Goal: Task Accomplishment & Management: Complete application form

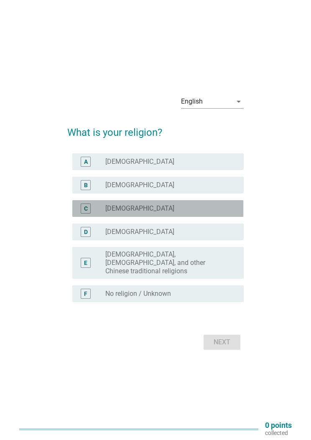
click at [206, 213] on div "radio_button_unchecked [DEMOGRAPHIC_DATA]" at bounding box center [167, 208] width 125 height 8
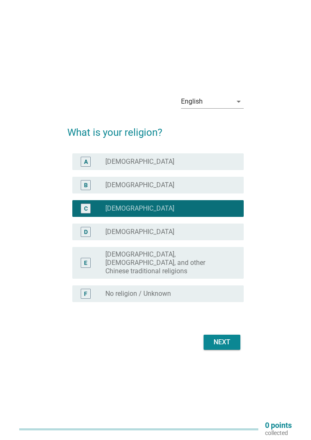
click at [231, 337] on div "Next" at bounding box center [221, 342] width 23 height 10
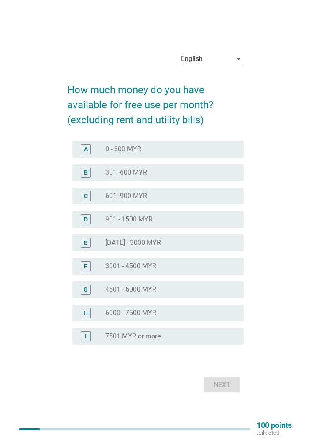
click at [82, 173] on div "B" at bounding box center [86, 173] width 10 height 10
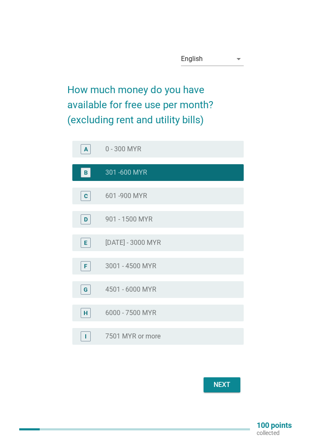
click at [234, 388] on button "Next" at bounding box center [222, 384] width 37 height 15
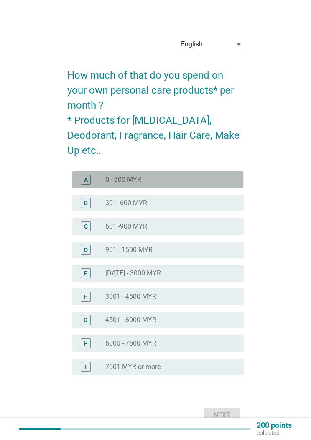
click at [79, 175] on div "A" at bounding box center [85, 180] width 13 height 10
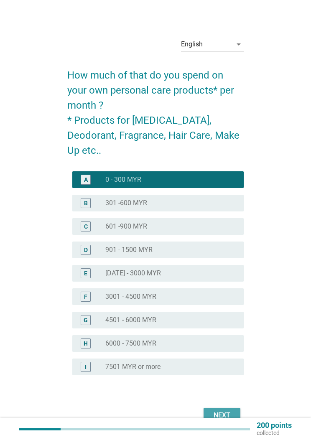
click at [232, 410] on div "Next" at bounding box center [221, 415] width 23 height 10
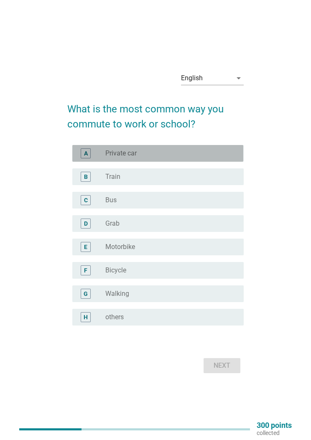
click at [76, 156] on div "A radio_button_unchecked Private car" at bounding box center [157, 153] width 171 height 17
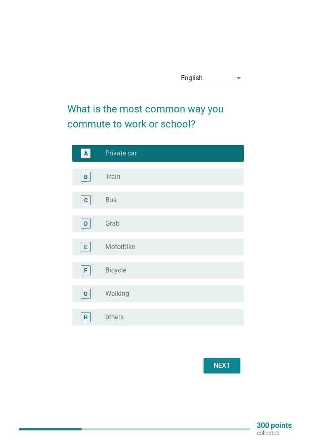
click at [227, 370] on div "Next" at bounding box center [221, 366] width 23 height 10
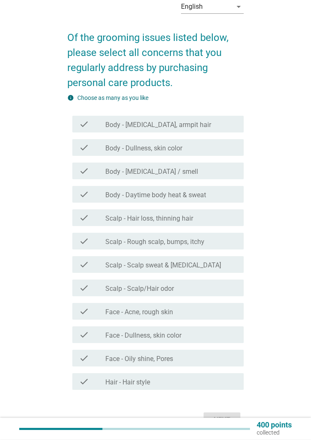
scroll to position [38, 0]
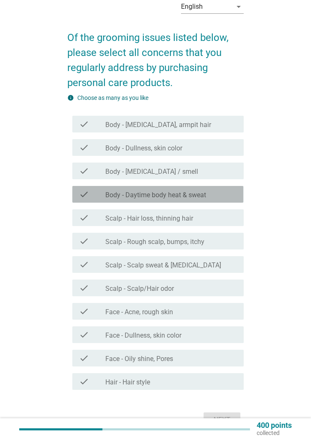
click at [88, 199] on icon "check" at bounding box center [84, 194] width 10 height 10
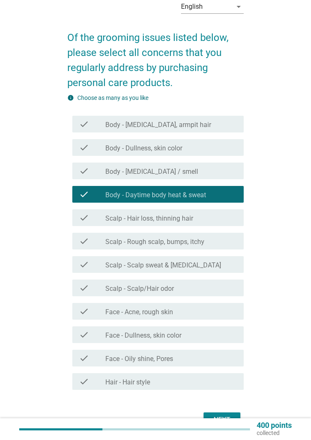
click at [80, 175] on icon "check" at bounding box center [84, 171] width 10 height 10
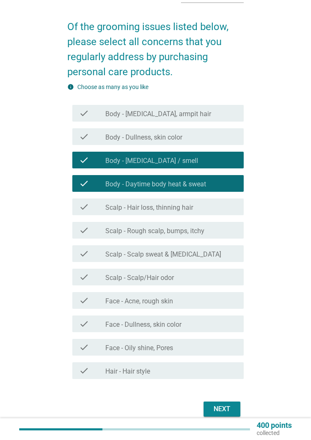
click at [214, 118] on div "check_box_outline_blank Body - [MEDICAL_DATA], armpit hair" at bounding box center [170, 113] width 131 height 10
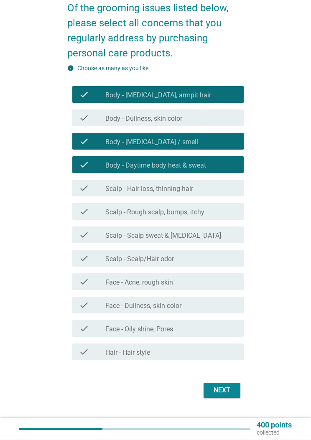
scroll to position [67, 0]
click at [231, 390] on div "Next" at bounding box center [221, 390] width 23 height 10
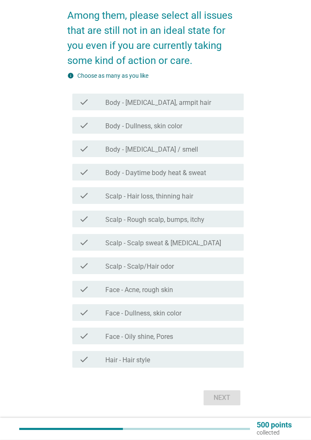
scroll to position [60, 0]
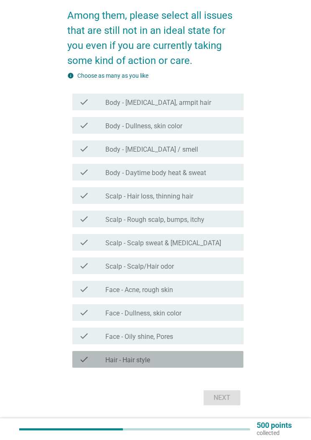
click at [215, 362] on div "check_box_outline_blank Hair - Hair style" at bounding box center [170, 359] width 131 height 10
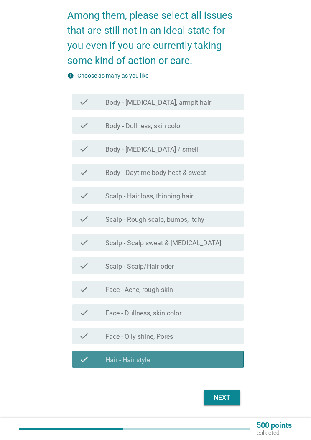
click at [214, 363] on div "check_box_outline_blank Hair - Hair style" at bounding box center [170, 359] width 131 height 10
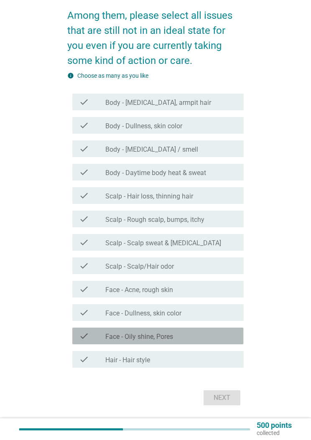
click at [212, 337] on div "check_box_outline_blank Face - Oily shine, Pores" at bounding box center [170, 336] width 131 height 10
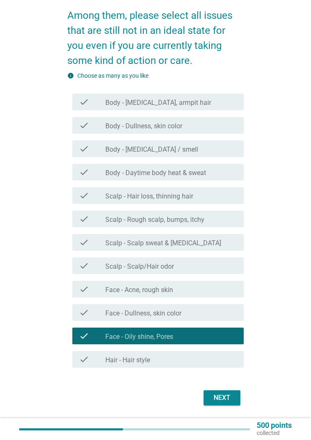
click at [219, 270] on div "check_box_outline_blank Scalp - Scalp/Hair odor" at bounding box center [170, 266] width 131 height 10
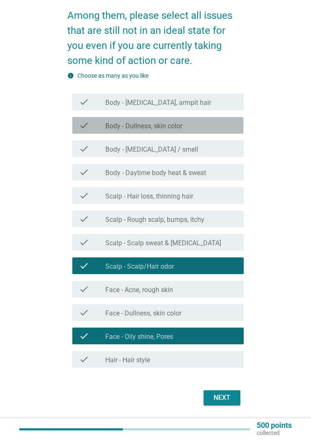
click at [219, 126] on div "check_box_outline_blank Body - Dullness, skin color" at bounding box center [170, 125] width 131 height 10
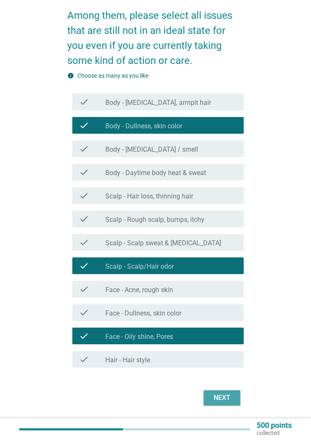
click at [223, 397] on div "Next" at bounding box center [221, 398] width 23 height 10
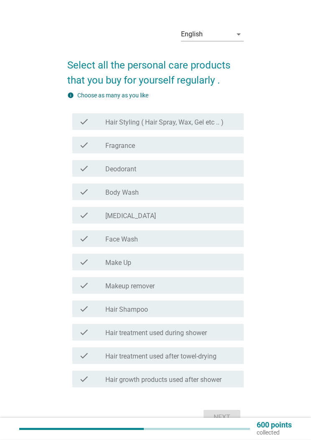
scroll to position [10, 0]
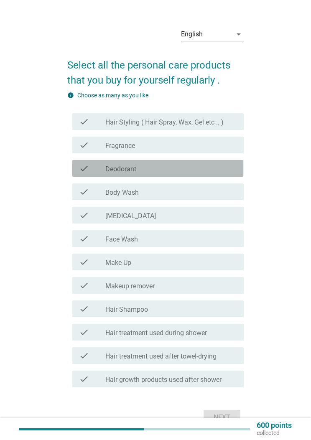
click at [77, 169] on div "check check_box_outline_blank Deodorant" at bounding box center [157, 168] width 171 height 17
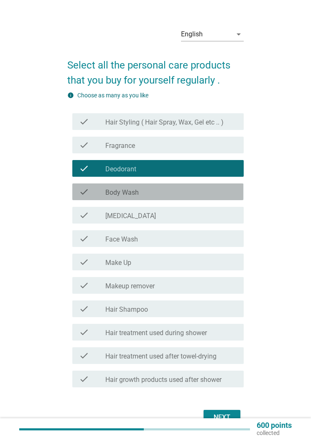
click at [77, 189] on div "check check_box_outline_blank Body Wash" at bounding box center [157, 192] width 171 height 17
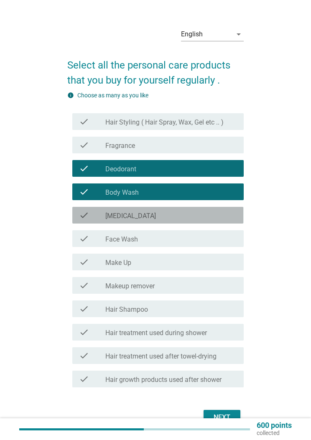
click at [77, 214] on div "check check_box_outline_blank [MEDICAL_DATA]" at bounding box center [157, 215] width 171 height 17
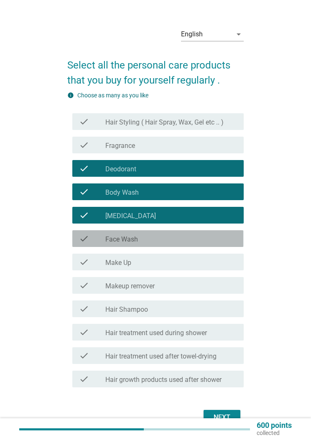
click at [80, 232] on div "check check_box_outline_blank Face Wash" at bounding box center [157, 238] width 171 height 17
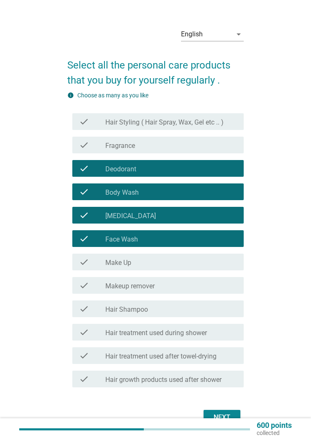
click at [85, 301] on div "check check_box_outline_blank Hair Shampoo" at bounding box center [157, 309] width 171 height 17
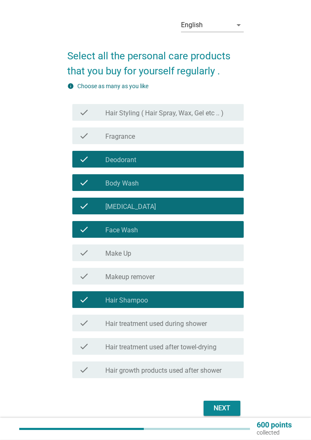
scroll to position [20, 0]
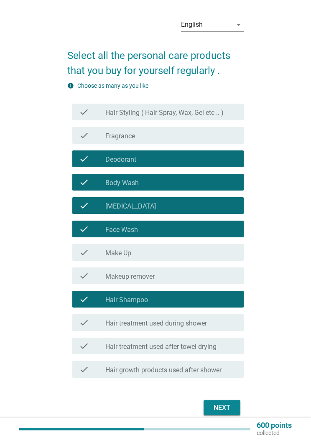
click at [223, 413] on div "Next" at bounding box center [221, 408] width 23 height 10
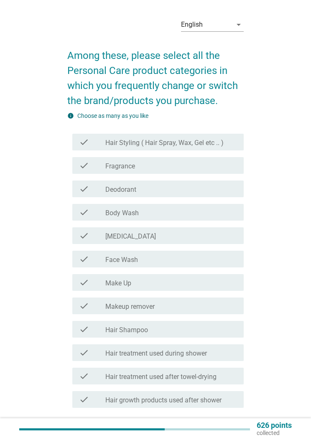
scroll to position [0, 0]
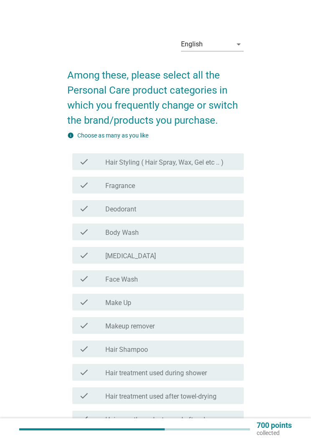
click at [76, 235] on div "check check_box_outline_blank Body Wash" at bounding box center [157, 232] width 171 height 17
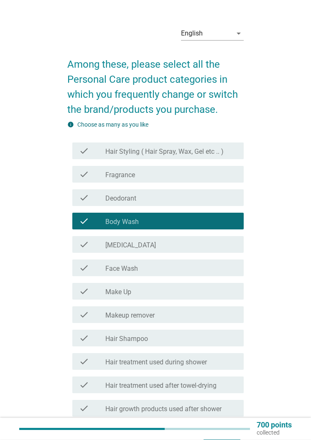
scroll to position [11, 0]
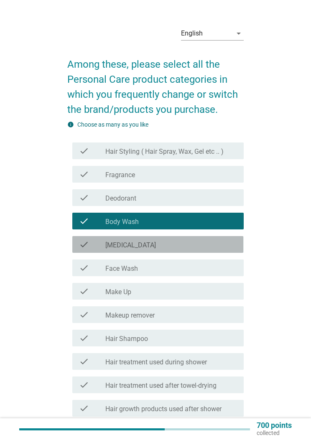
click at [78, 245] on div "check check_box_outline_blank [MEDICAL_DATA]" at bounding box center [157, 244] width 171 height 17
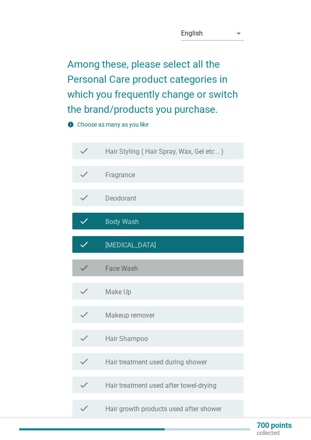
click at [83, 267] on icon "check" at bounding box center [84, 268] width 10 height 10
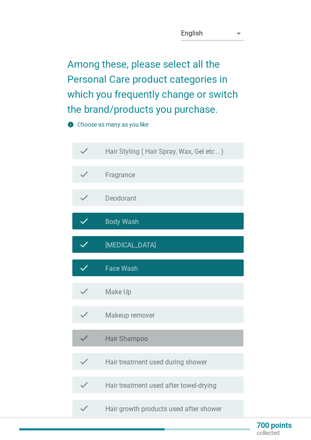
click at [84, 333] on div "check check_box_outline_blank Hair Shampoo" at bounding box center [157, 338] width 171 height 17
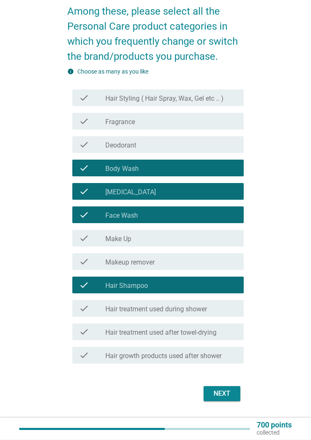
scroll to position [66, 0]
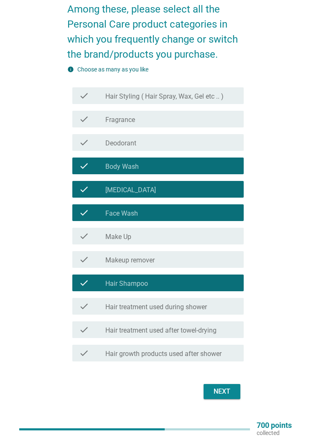
click at [237, 397] on button "Next" at bounding box center [222, 391] width 37 height 15
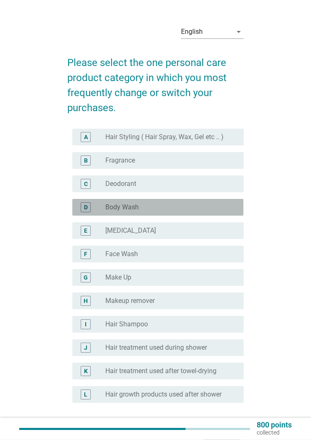
scroll to position [13, 0]
click at [77, 207] on div "D radio_button_unchecked Body Wash" at bounding box center [157, 207] width 171 height 17
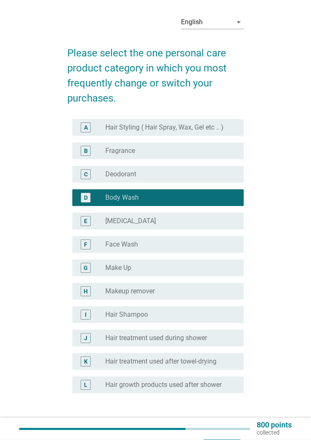
scroll to position [23, 0]
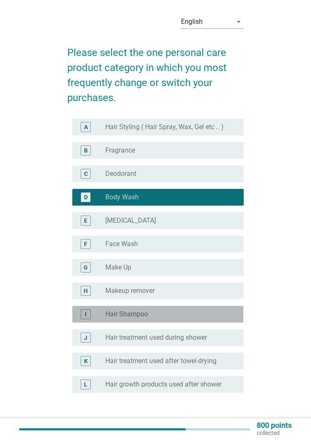
click at [235, 316] on div "radio_button_unchecked Hair Shampoo" at bounding box center [170, 314] width 131 height 8
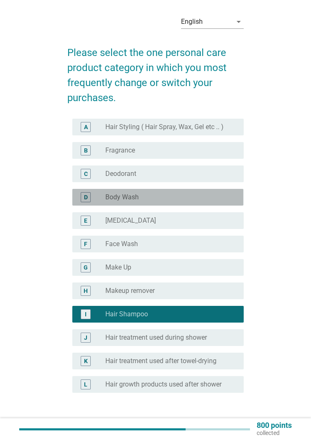
click at [204, 205] on div "D radio_button_unchecked Body Wash" at bounding box center [157, 197] width 171 height 17
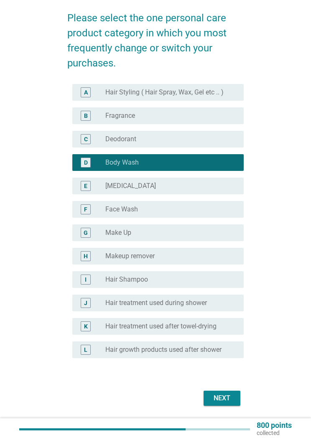
scroll to position [78, 0]
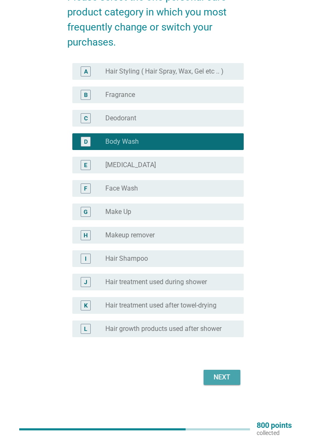
click at [227, 376] on div "Next" at bounding box center [221, 377] width 23 height 10
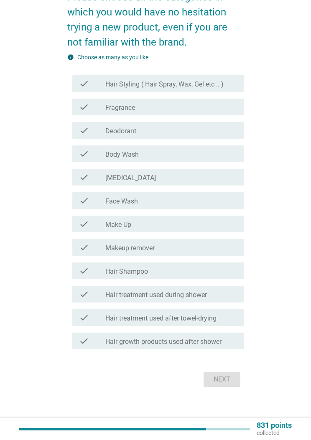
scroll to position [0, 0]
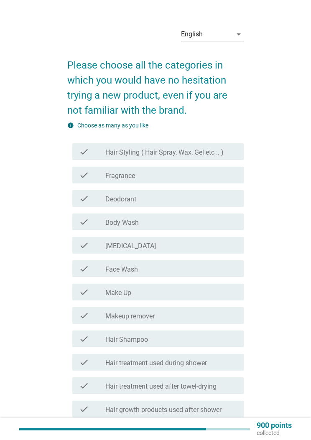
click at [80, 222] on icon "check" at bounding box center [84, 222] width 10 height 10
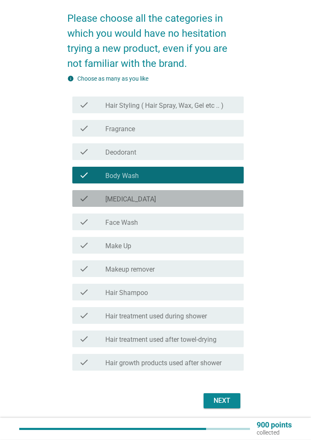
scroll to position [57, 0]
click at [216, 200] on div "check_box_outline_blank [MEDICAL_DATA]" at bounding box center [170, 199] width 131 height 10
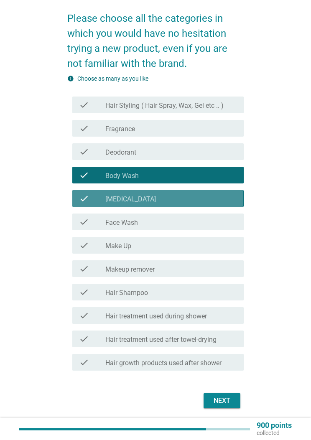
click at [220, 198] on div "check_box_outline_blank [MEDICAL_DATA]" at bounding box center [170, 199] width 131 height 10
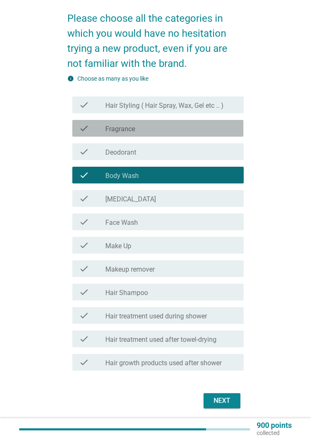
click at [223, 132] on div "check_box_outline_blank Fragrance" at bounding box center [170, 128] width 131 height 10
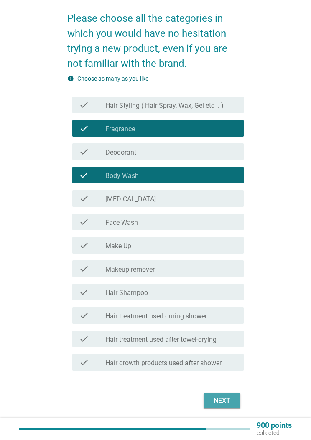
click at [222, 400] on div "Next" at bounding box center [221, 401] width 23 height 10
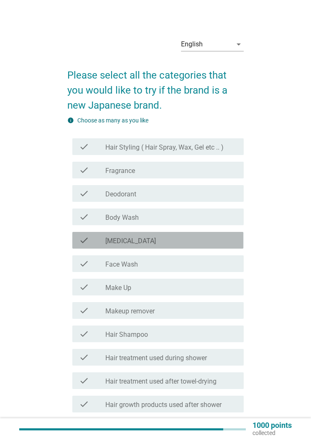
click at [202, 241] on div "check_box_outline_blank [MEDICAL_DATA]" at bounding box center [170, 240] width 131 height 10
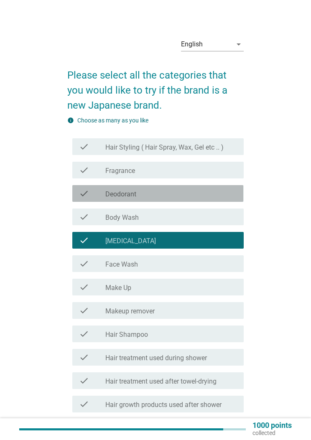
click at [203, 195] on div "check_box_outline_blank Deodorant" at bounding box center [170, 194] width 131 height 10
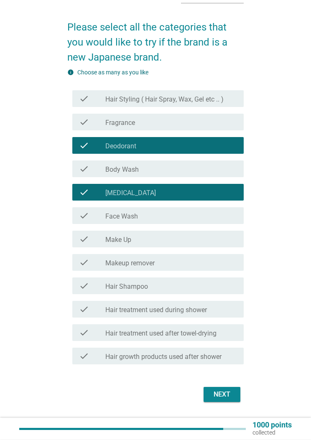
scroll to position [48, 0]
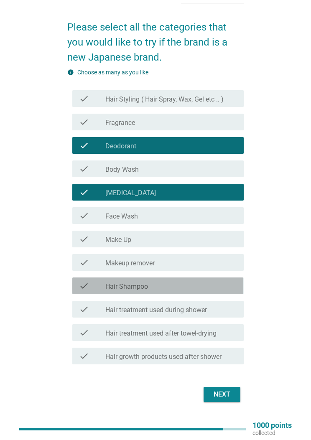
click at [217, 283] on div "check_box_outline_blank Hair Shampoo" at bounding box center [170, 286] width 131 height 10
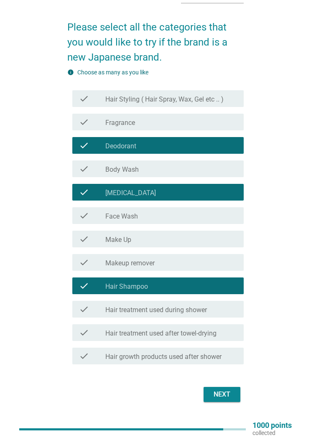
click at [223, 392] on div "Next" at bounding box center [221, 395] width 23 height 10
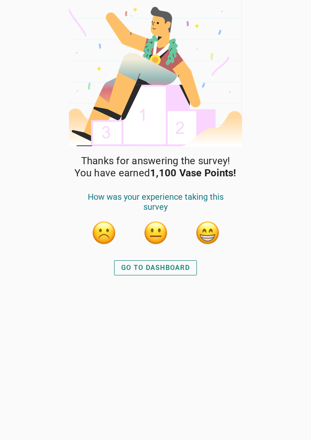
click at [179, 265] on div "GO TO DASHBOARD" at bounding box center [155, 268] width 69 height 10
